Goal: Check status: Check status

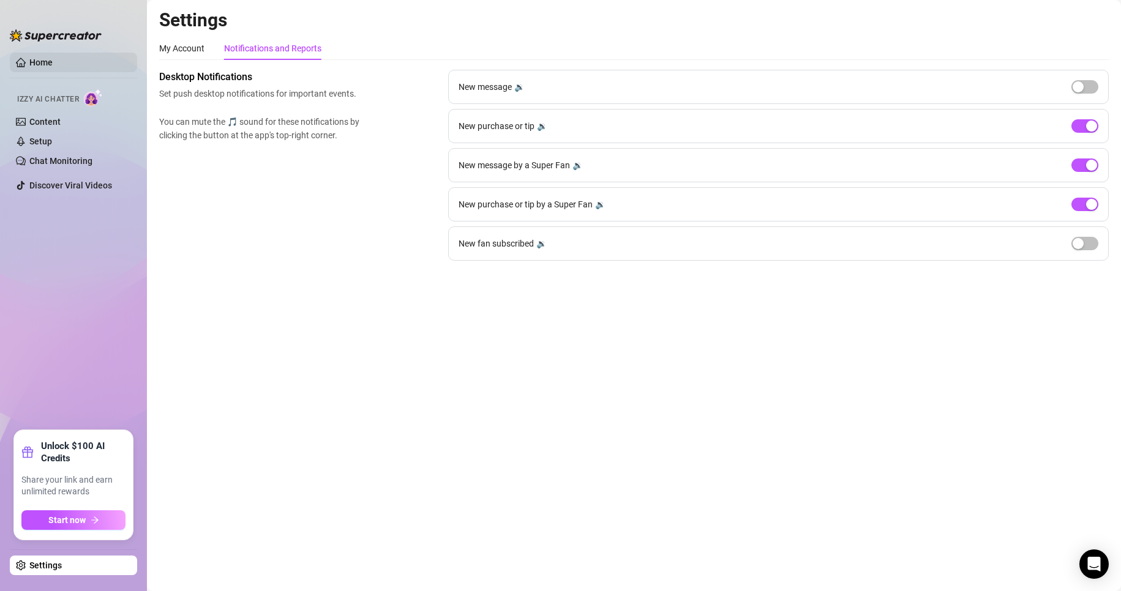
click at [48, 65] on link "Home" at bounding box center [40, 63] width 23 height 10
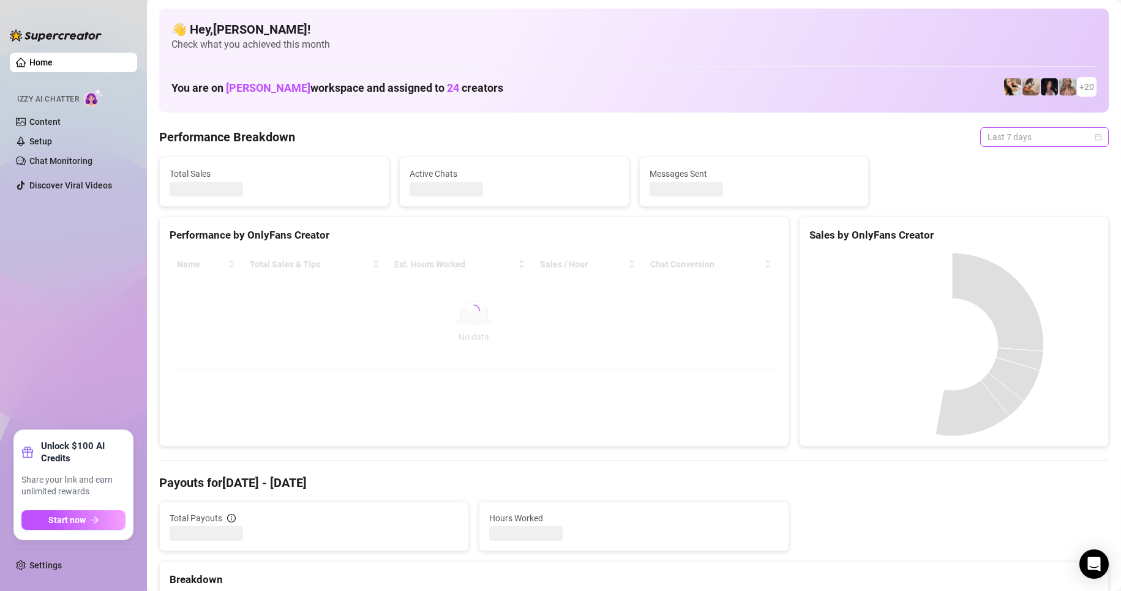
click at [988, 141] on span "Last 7 days" at bounding box center [1045, 137] width 114 height 18
click at [1010, 243] on div "Custom date" at bounding box center [1034, 239] width 109 height 13
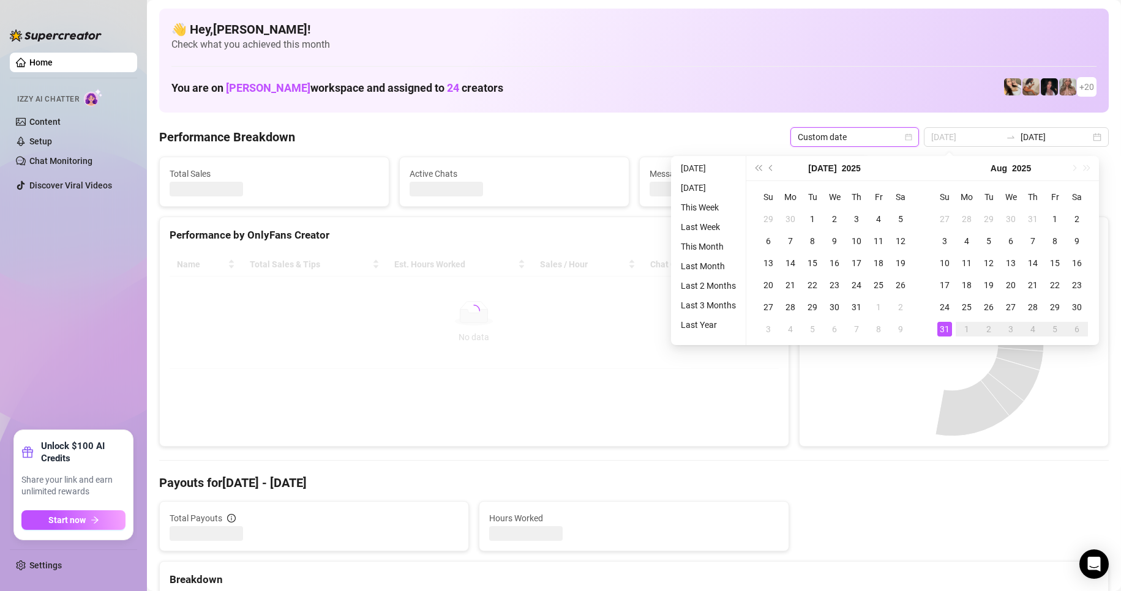
click at [947, 329] on div "31" at bounding box center [944, 329] width 15 height 15
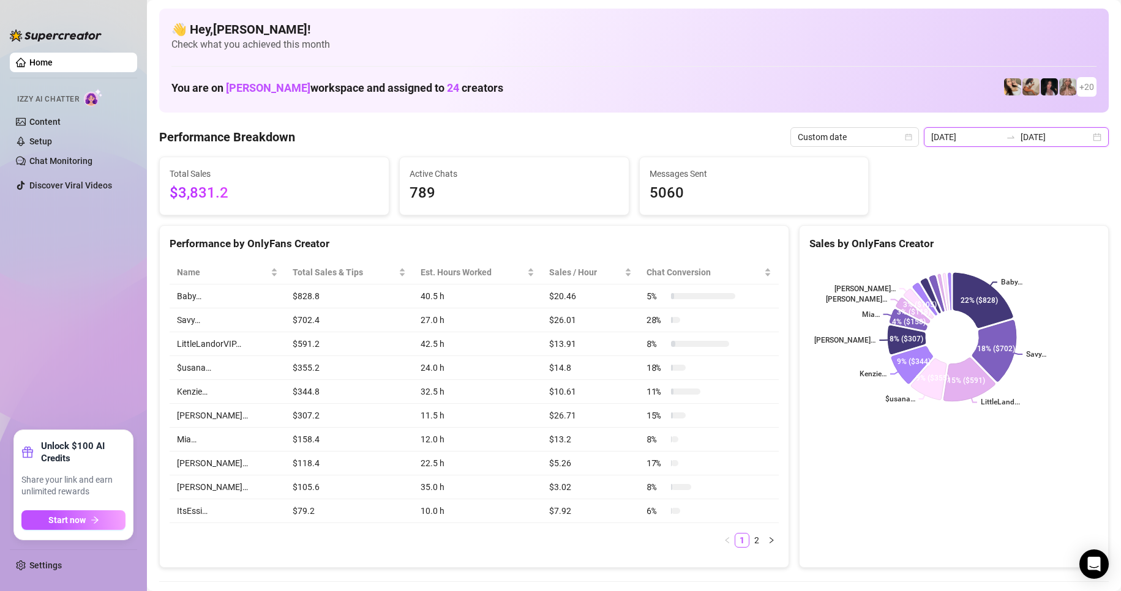
click at [971, 141] on input "[DATE]" at bounding box center [966, 136] width 70 height 13
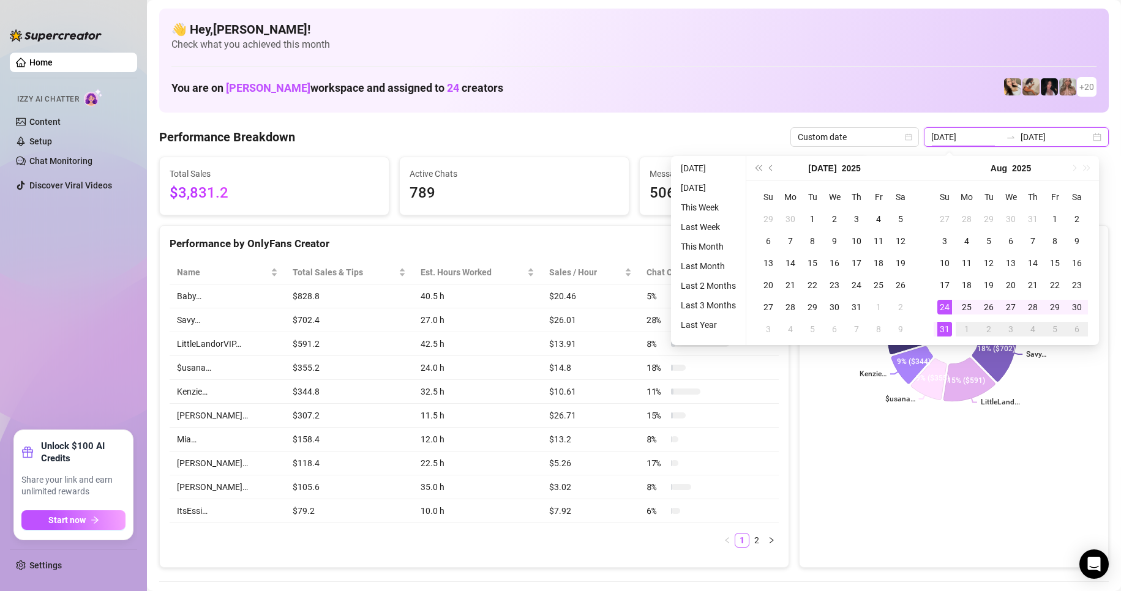
type input "[DATE]"
click at [947, 331] on div "31" at bounding box center [944, 329] width 15 height 15
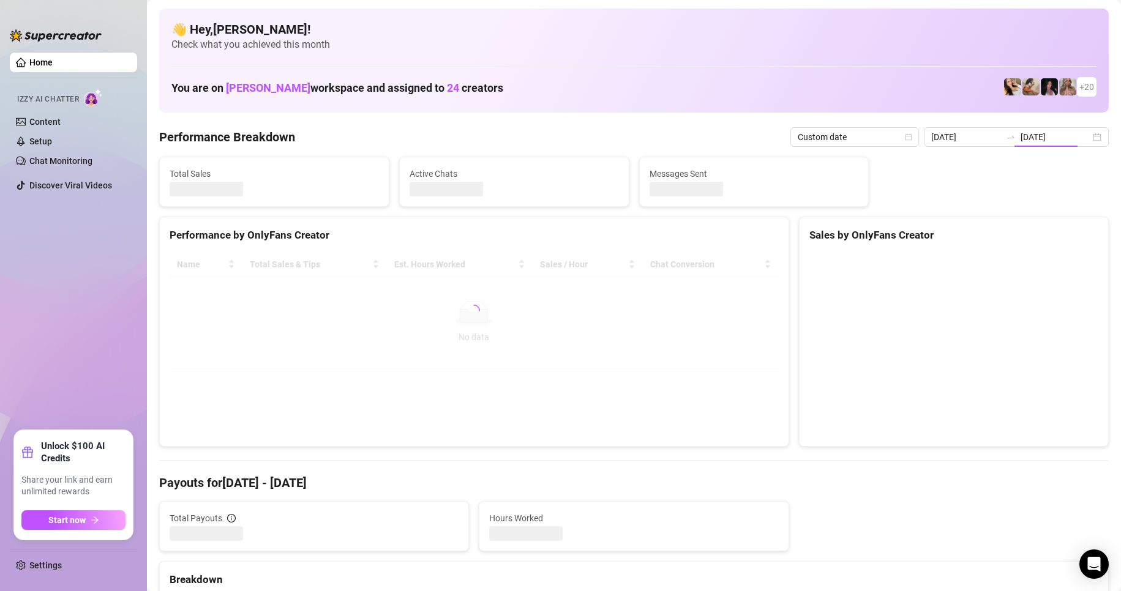
type input "[DATE]"
